Goal: Information Seeking & Learning: Check status

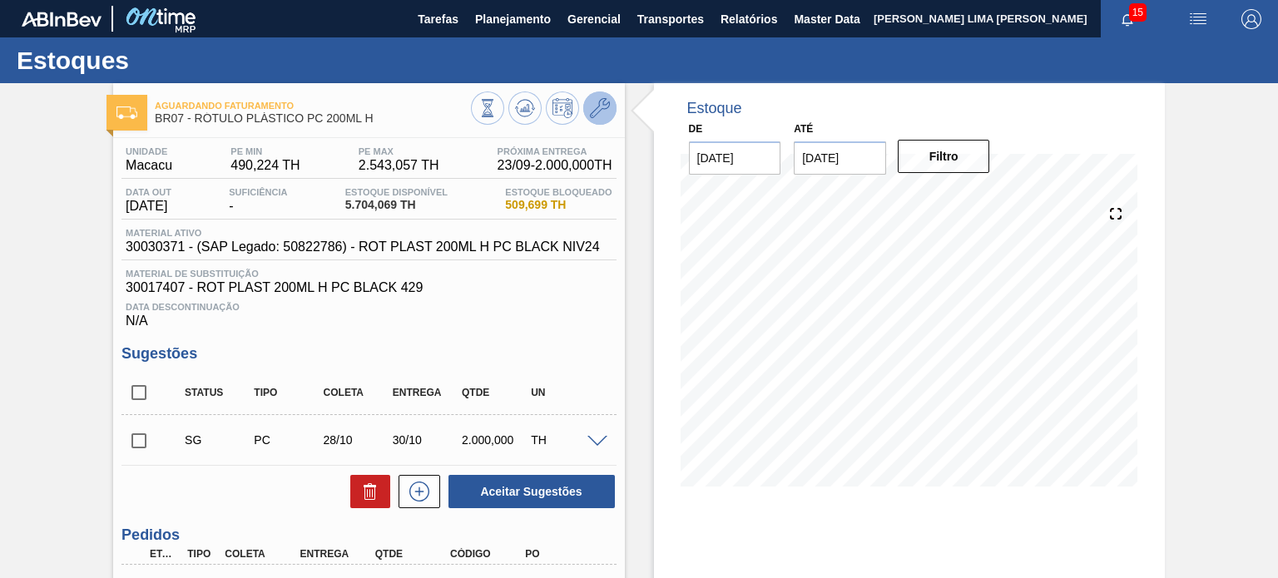
click at [593, 109] on icon at bounding box center [600, 108] width 20 height 20
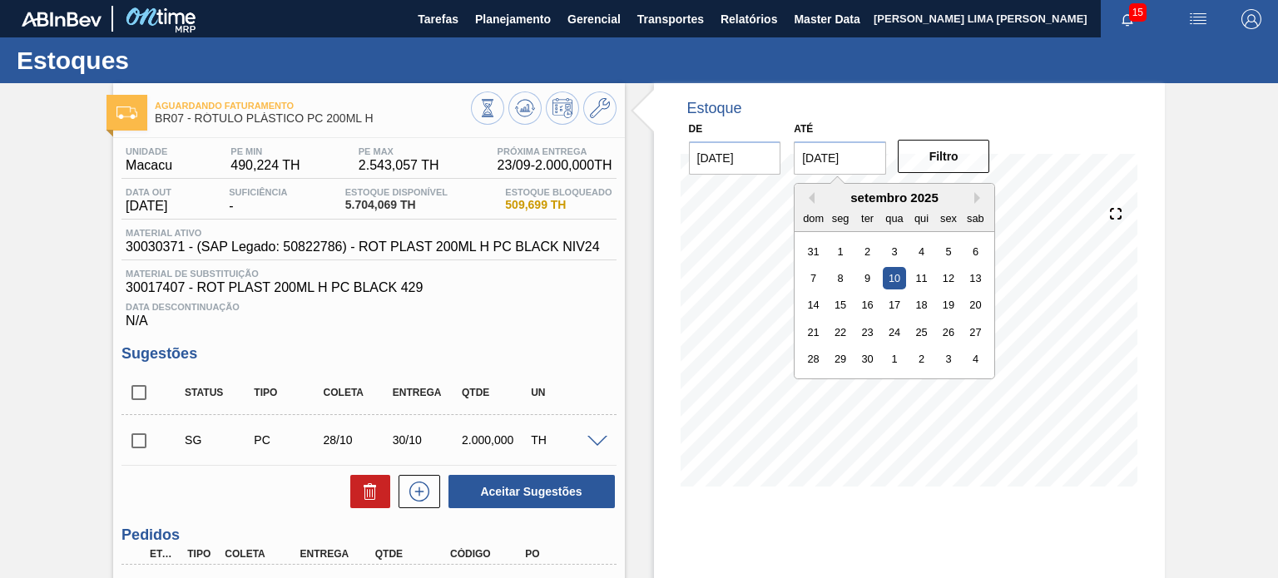
click at [828, 151] on input "10/09/2025" at bounding box center [840, 157] width 92 height 33
click at [969, 199] on div "setembro 2025" at bounding box center [895, 198] width 200 height 14
click at [975, 199] on button "Next Month" at bounding box center [980, 198] width 12 height 12
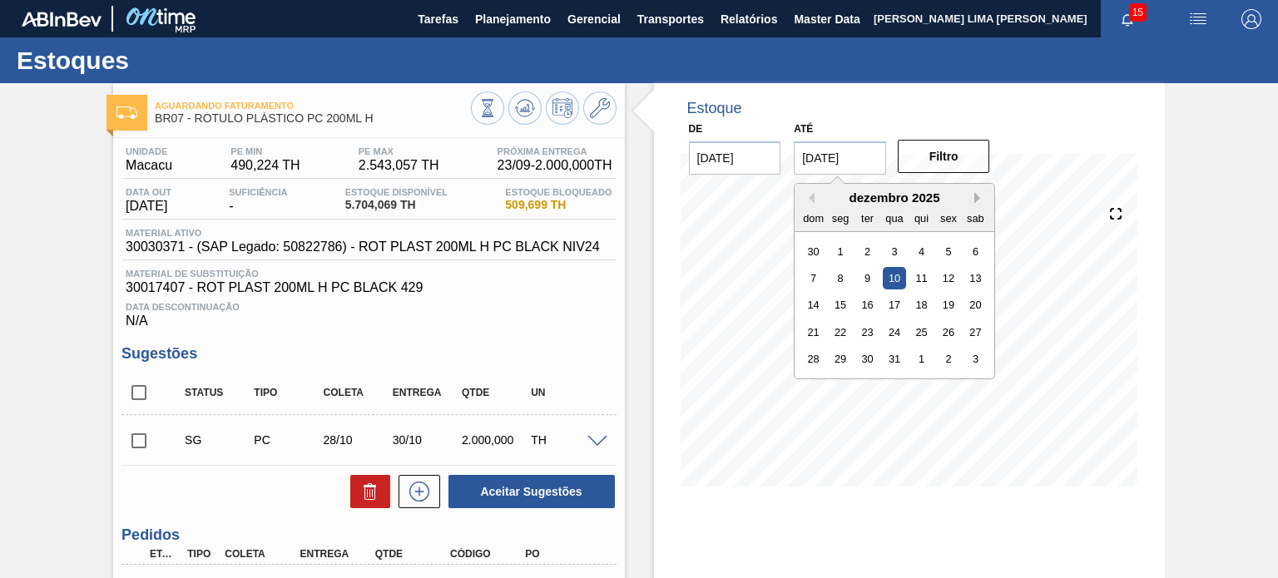
click at [975, 200] on button "Next Month" at bounding box center [980, 198] width 12 height 12
drag, startPoint x: 987, startPoint y: 359, endPoint x: 965, endPoint y: 369, distance: 23.5
click at [985, 375] on div "janeiro 2026 dom seg ter qua qui sex sab 28 29 30 31 1 2 3 4 5 6 7 8 9 10 11 12…" at bounding box center [895, 281] width 200 height 195
click at [978, 362] on div "31" at bounding box center [975, 359] width 22 height 22
type input "[DATE]"
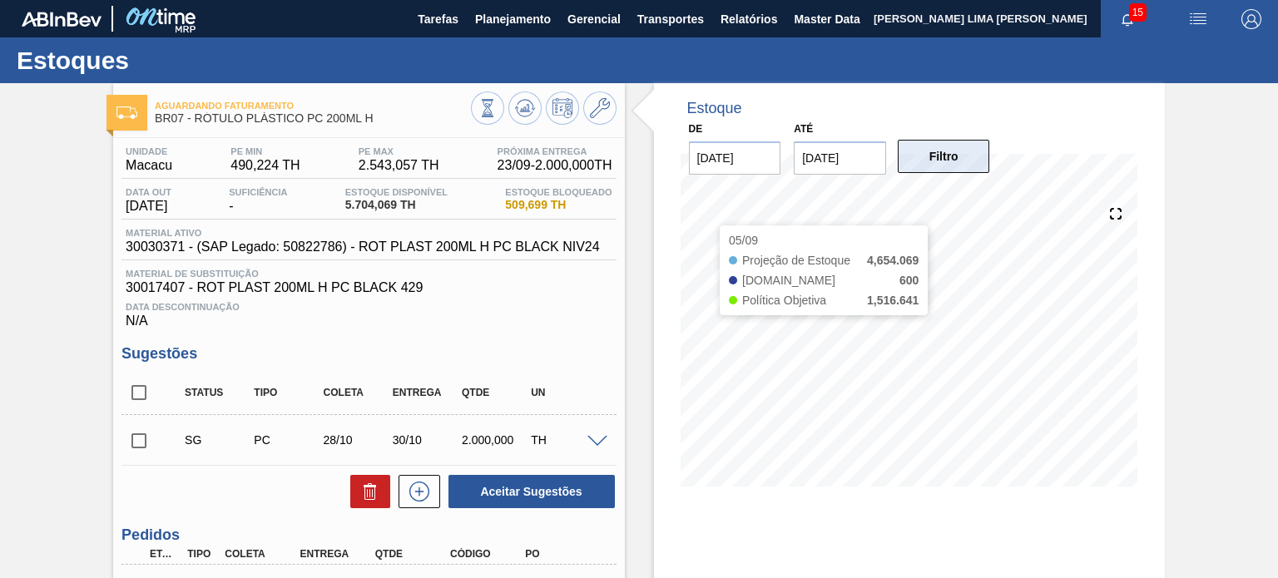
click at [940, 150] on button "Filtro" at bounding box center [944, 156] width 92 height 33
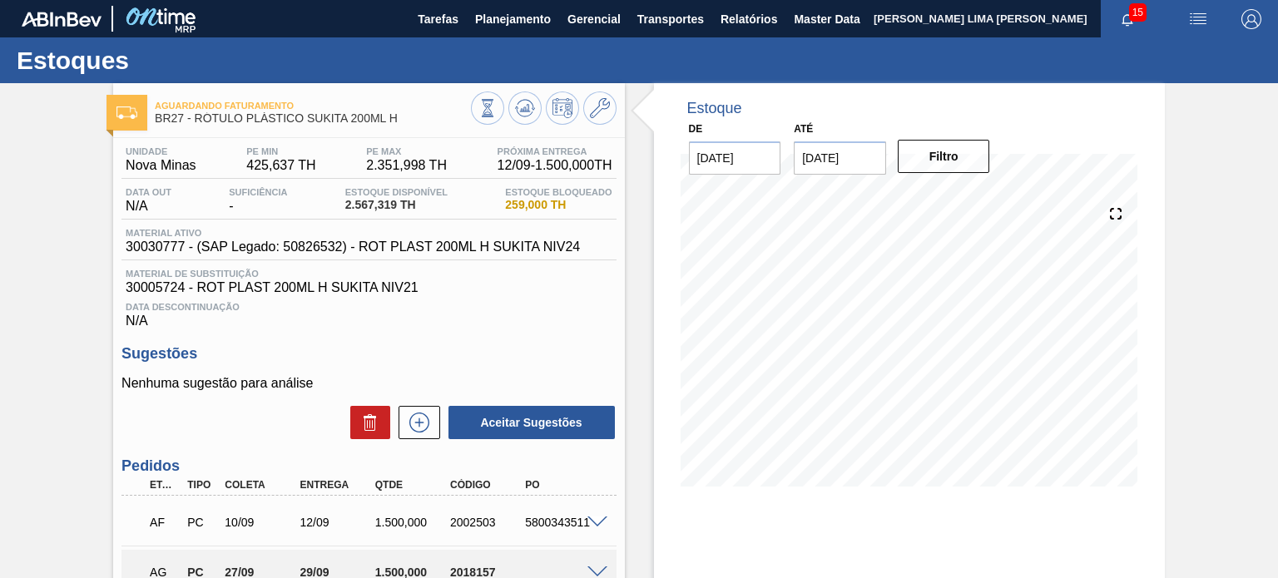
scroll to position [83, 0]
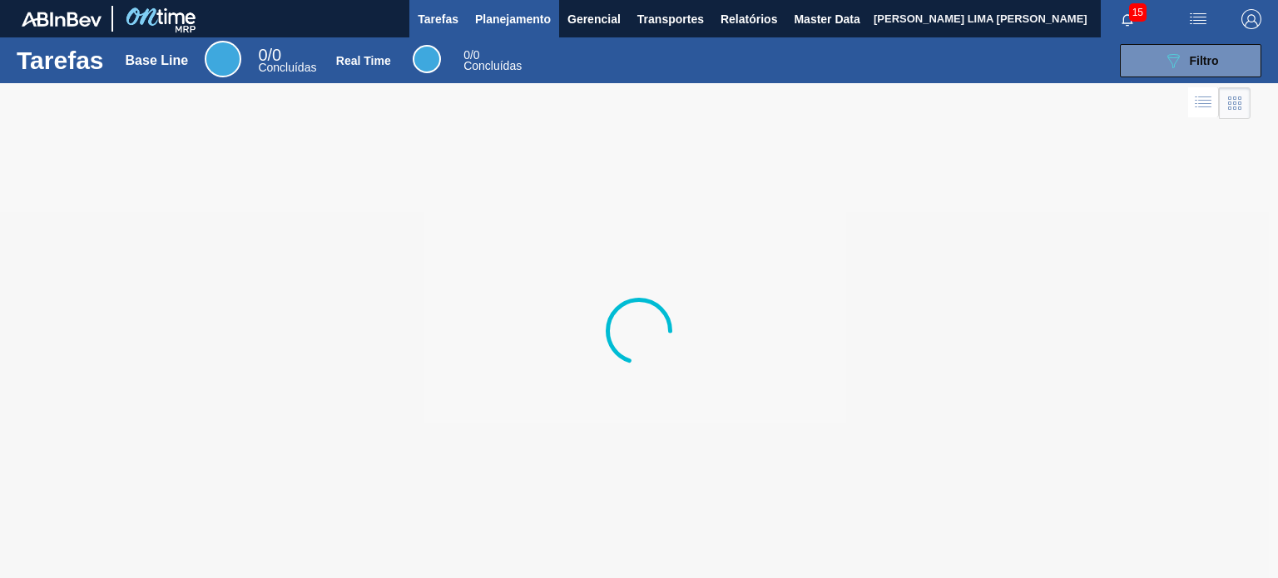
click at [503, 23] on span "Planejamento" at bounding box center [513, 19] width 76 height 20
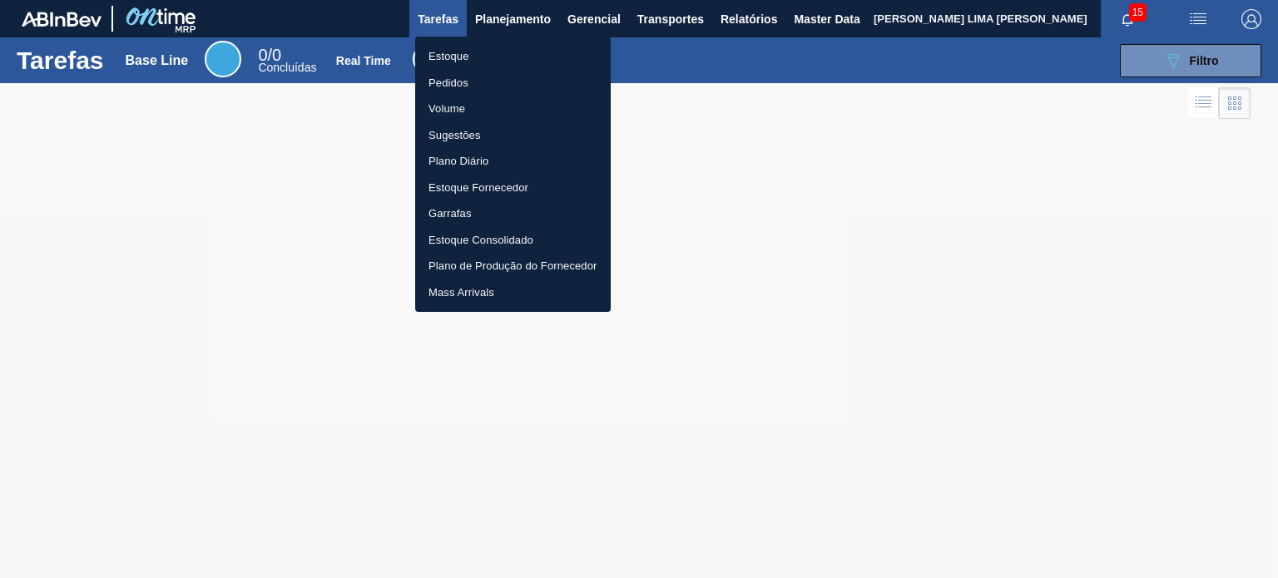
click at [488, 52] on li "Estoque" at bounding box center [513, 56] width 196 height 27
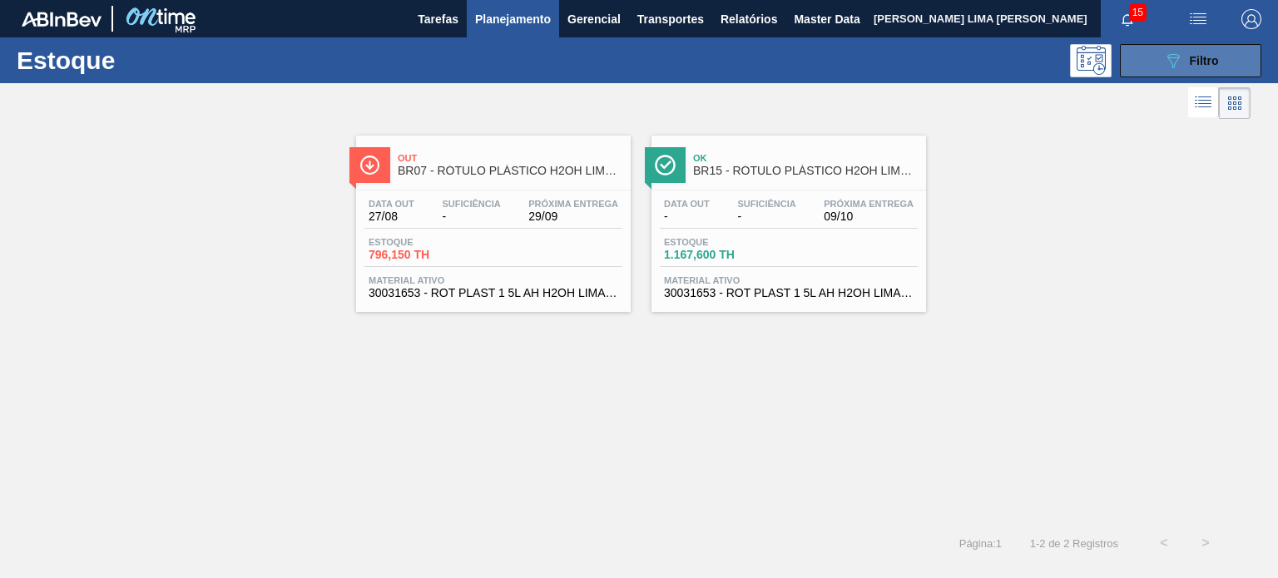
click at [1145, 59] on button "089F7B8B-B2A5-4AFE-B5C0-19BA573D28AC Filtro" at bounding box center [1190, 60] width 141 height 33
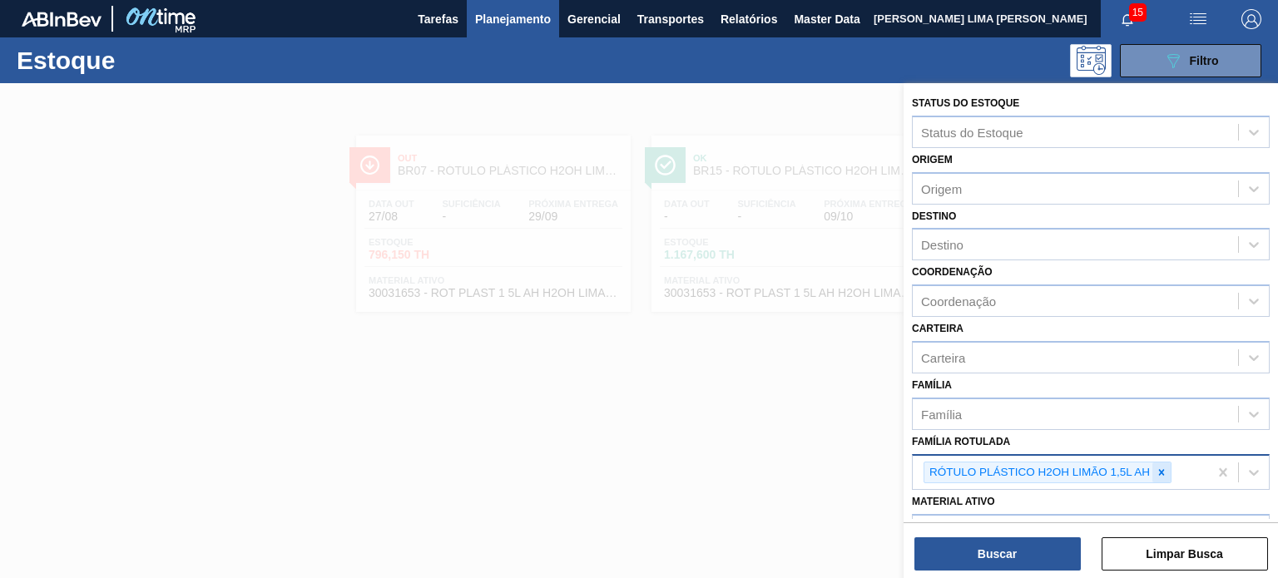
click at [1167, 475] on div at bounding box center [1161, 473] width 18 height 21
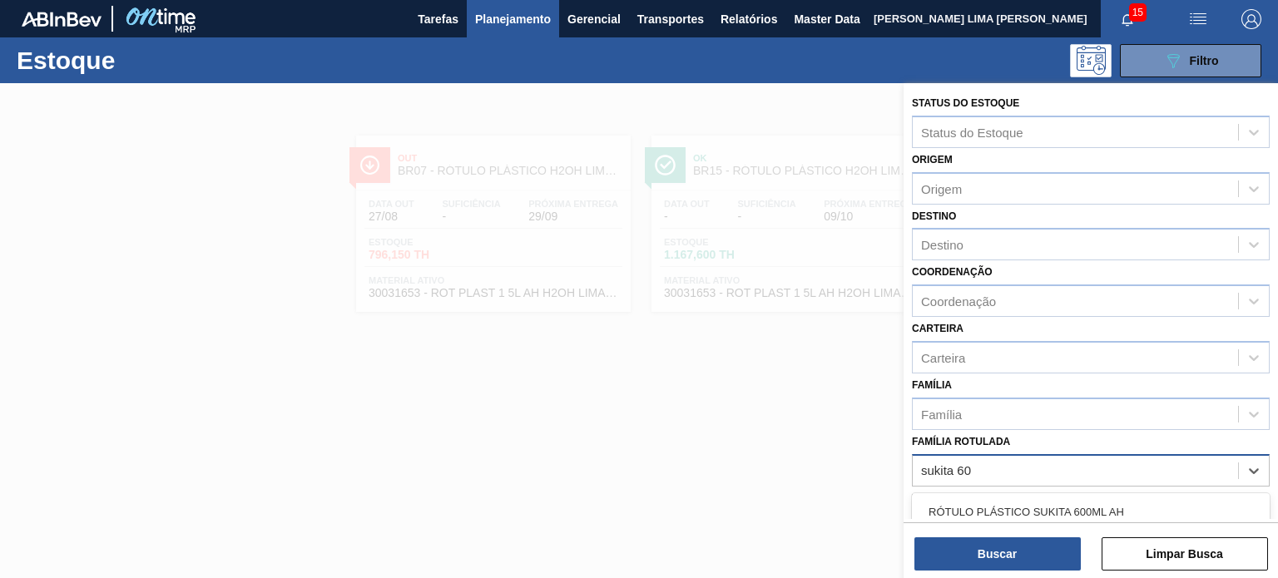
type Rotulada "sukita 600"
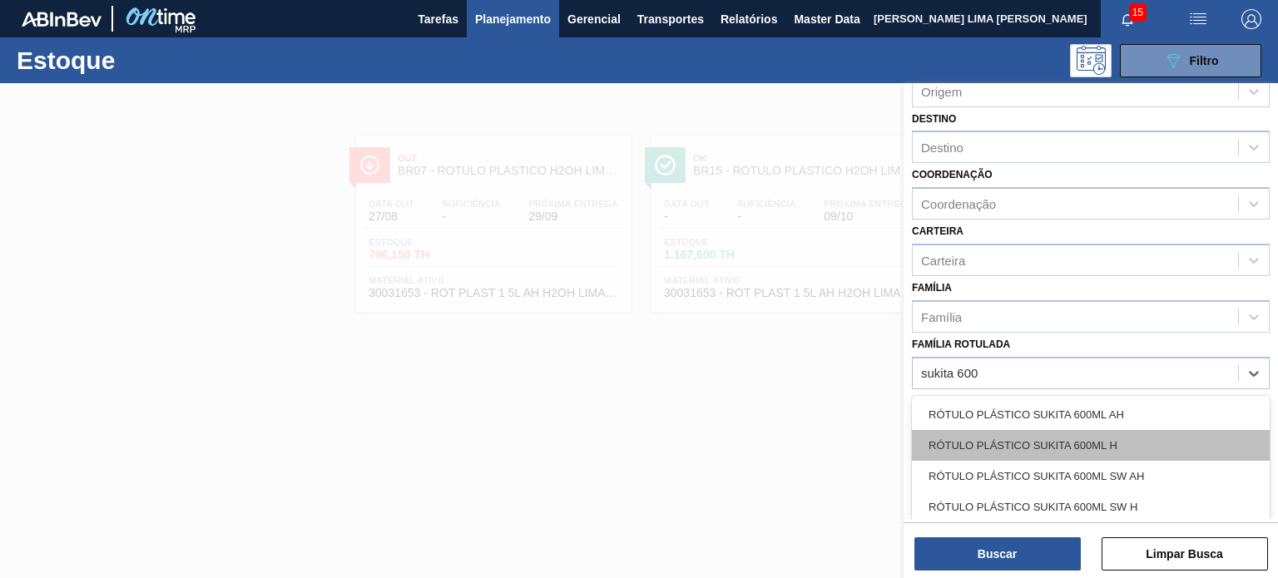
scroll to position [166, 0]
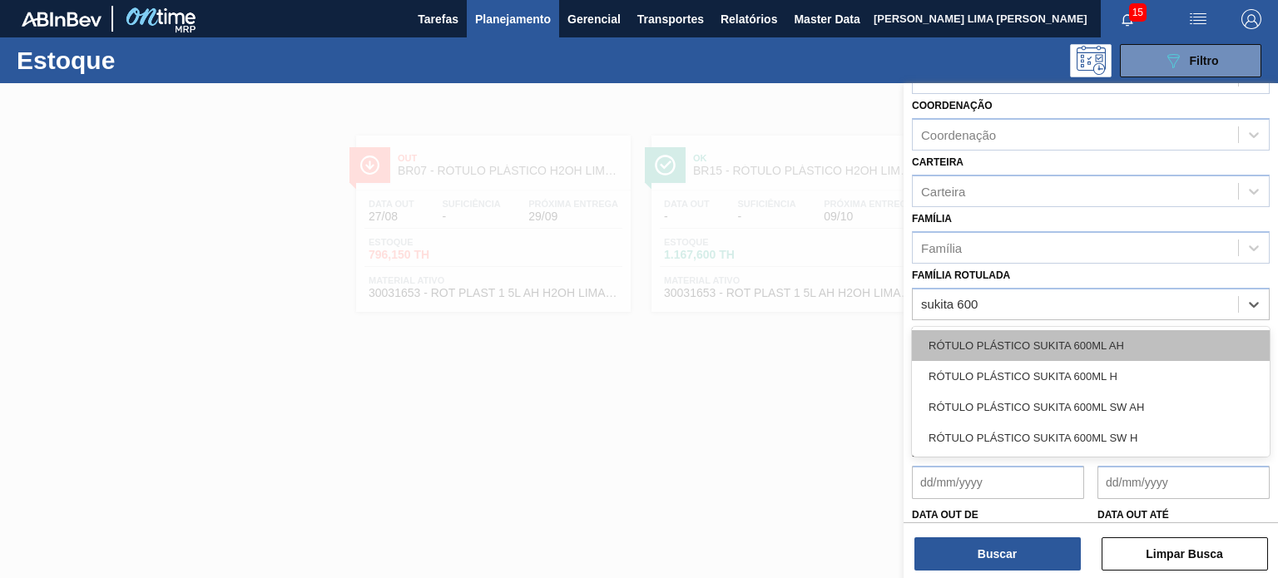
click at [1134, 343] on div "RÓTULO PLÁSTICO SUKITA 600ML AH" at bounding box center [1091, 345] width 358 height 31
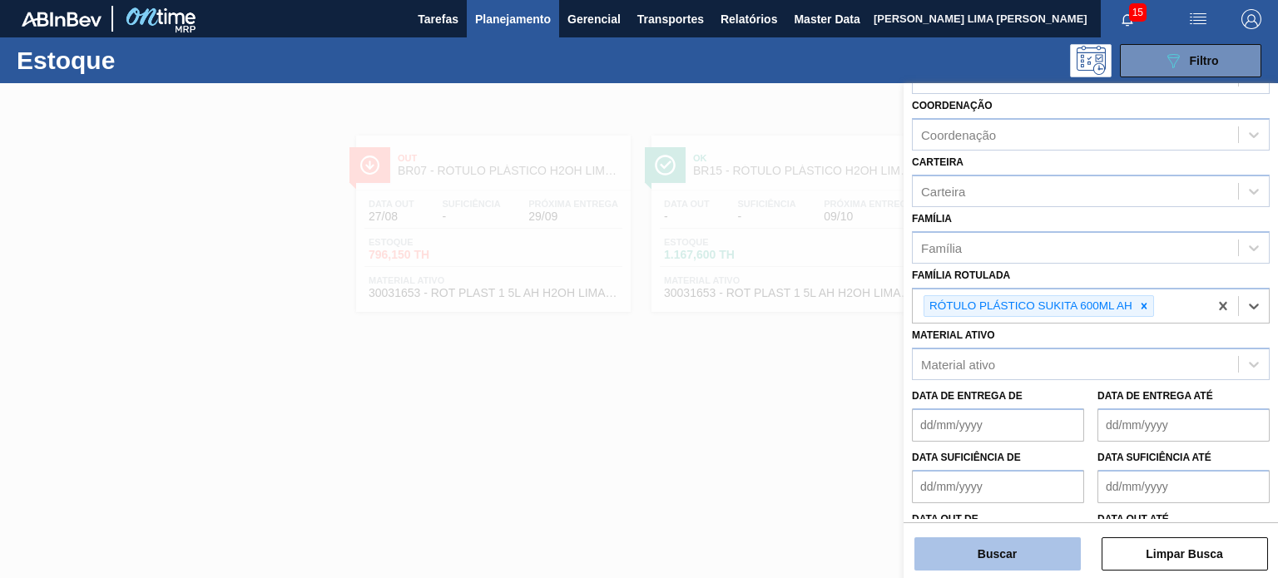
click at [1027, 565] on button "Buscar" at bounding box center [998, 554] width 166 height 33
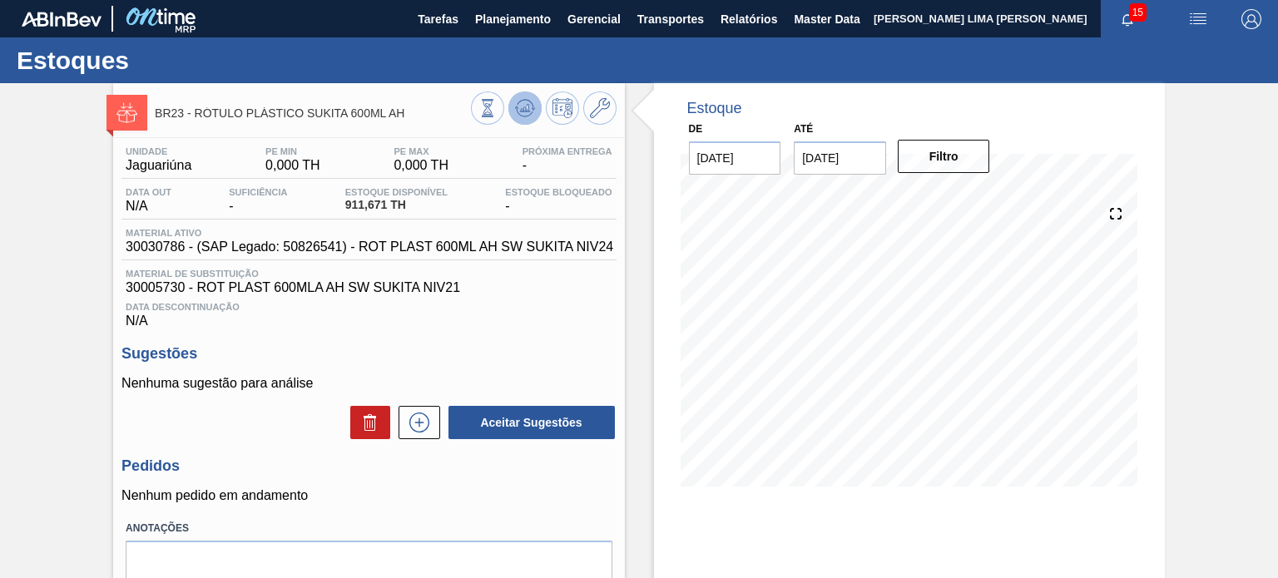
click at [511, 100] on button at bounding box center [524, 108] width 33 height 33
